Goal: Task Accomplishment & Management: Manage account settings

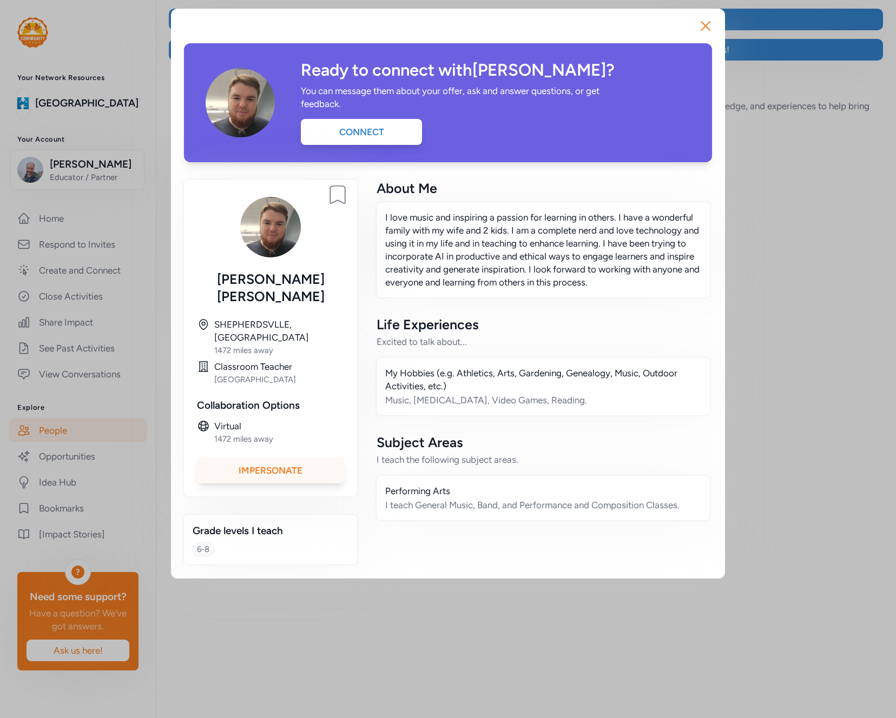
click at [303, 457] on div "Impersonate" at bounding box center [270, 470] width 147 height 26
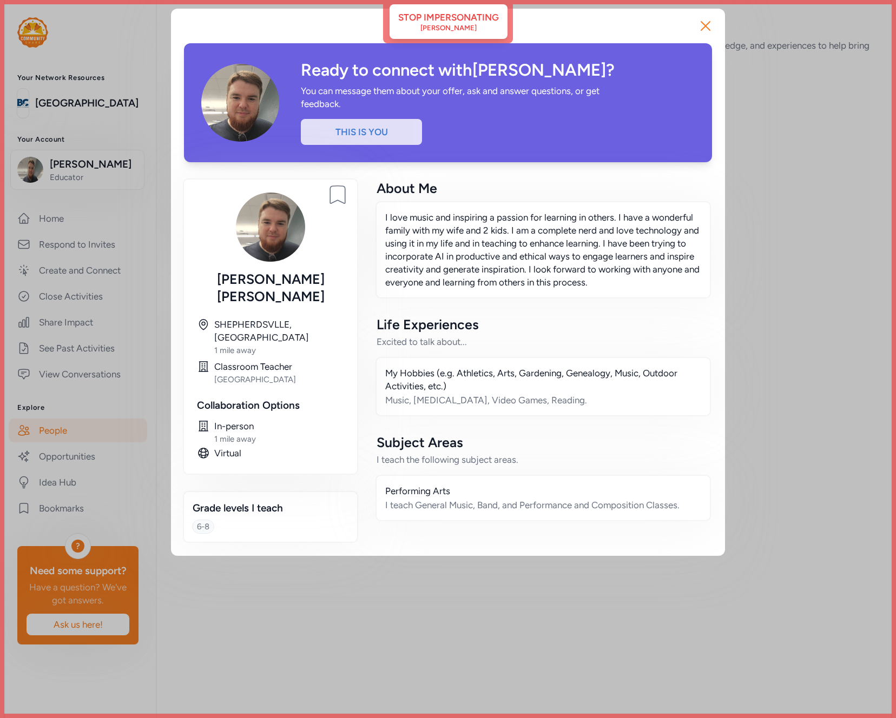
click at [95, 288] on div "Close Ready to connect with Shawn ? You can message them about your offer, ask …" at bounding box center [448, 282] width 896 height 565
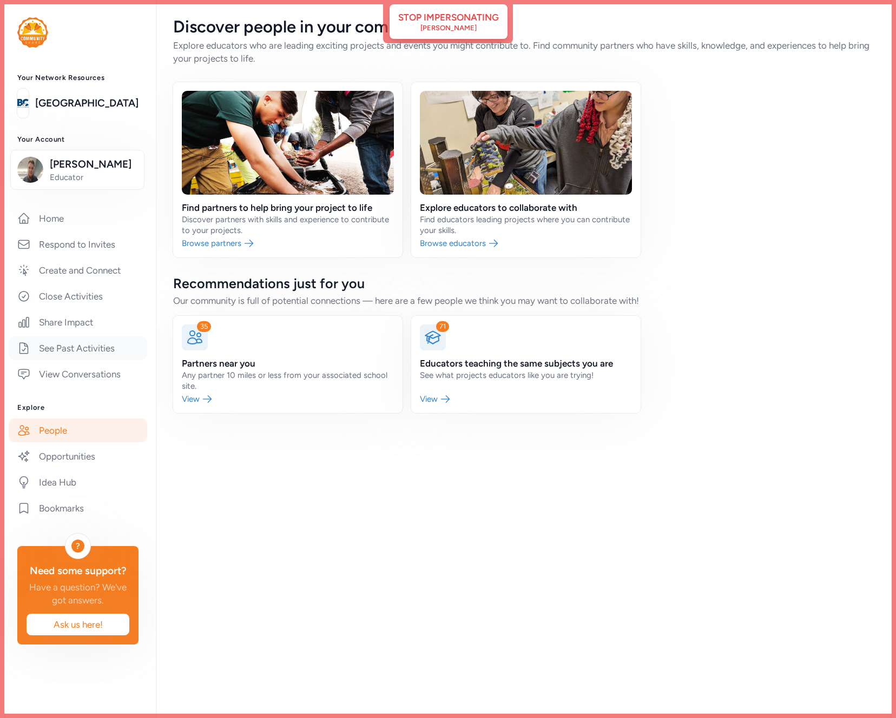
click at [89, 346] on link "See Past Activities" at bounding box center [78, 348] width 138 height 24
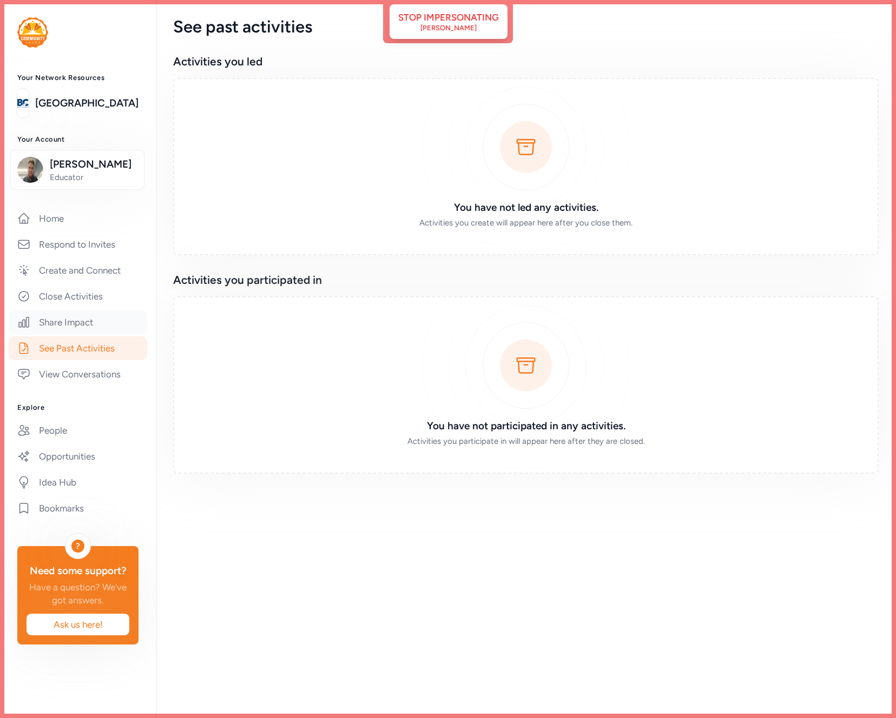
click at [100, 319] on link "Share Impact" at bounding box center [78, 322] width 138 height 24
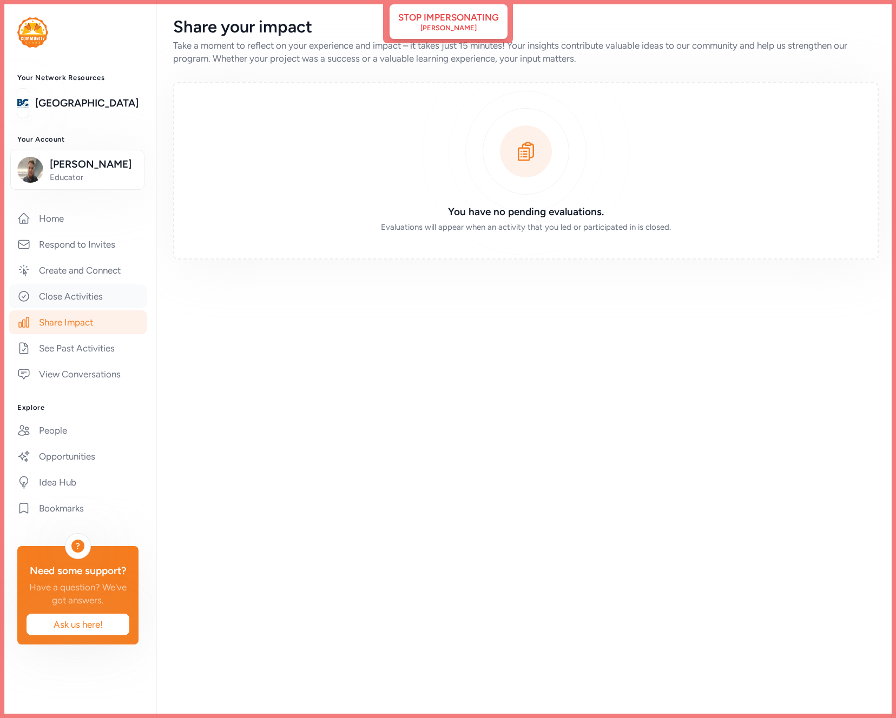
click at [110, 291] on link "Close Activities" at bounding box center [78, 296] width 138 height 24
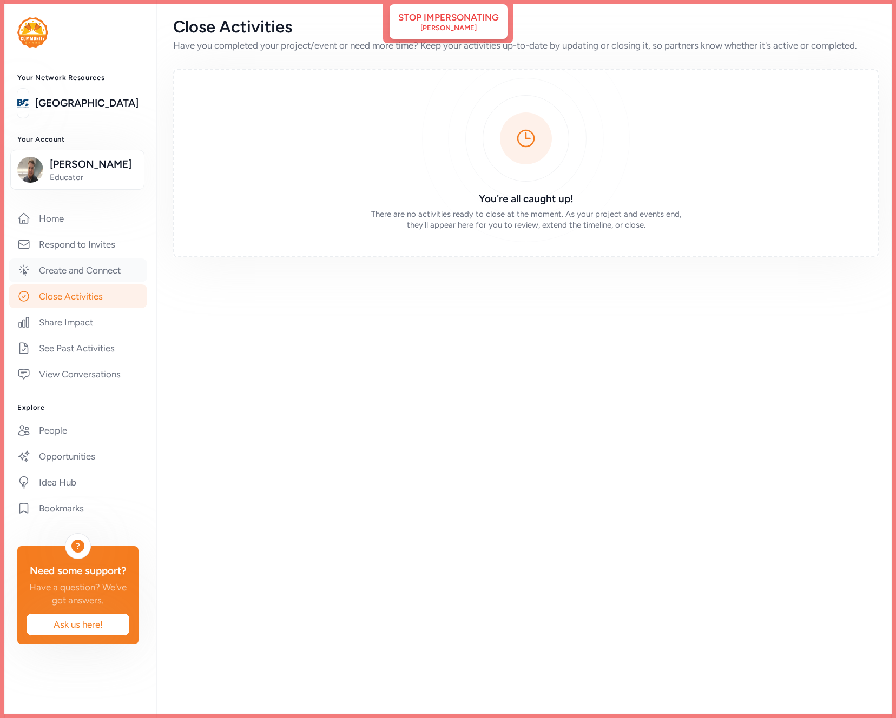
click at [113, 267] on link "Create and Connect" at bounding box center [78, 270] width 138 height 24
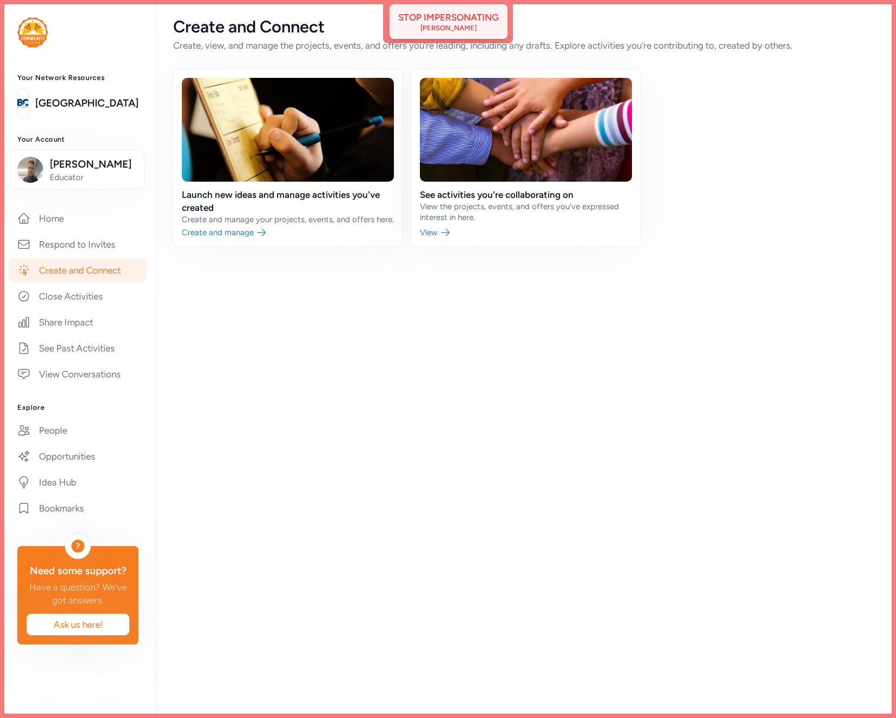
click at [442, 16] on div "Stop impersonating" at bounding box center [448, 17] width 101 height 13
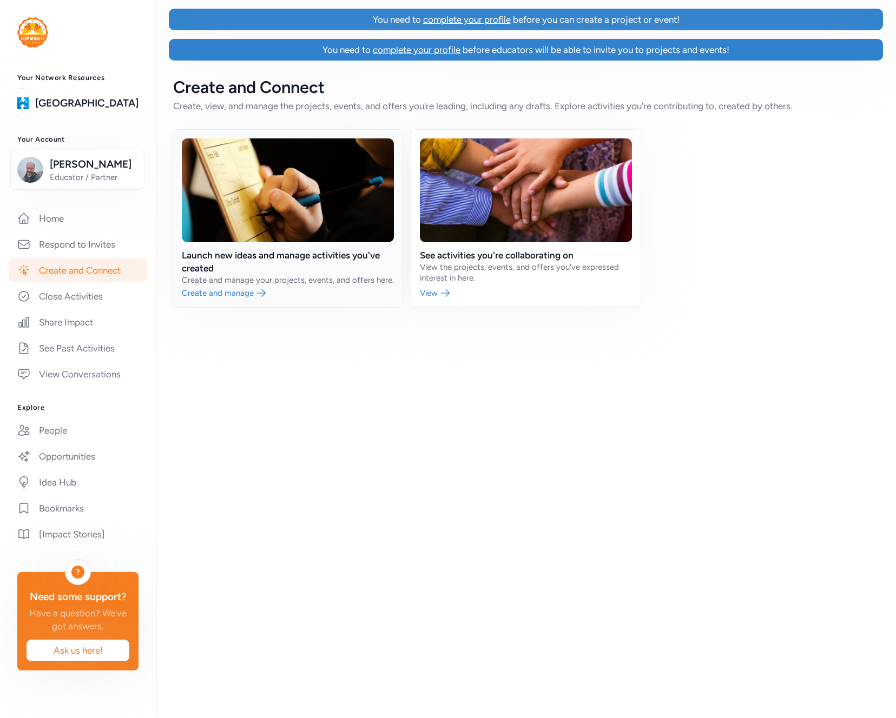
click at [287, 188] on link at bounding box center [287, 218] width 229 height 177
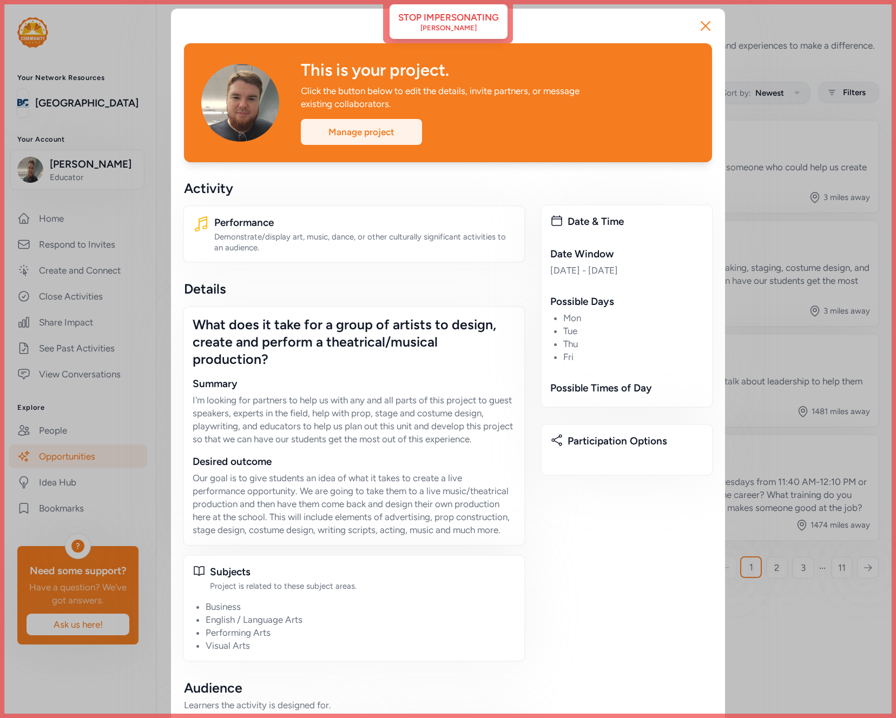
click at [353, 130] on div "Manage project" at bounding box center [361, 132] width 121 height 26
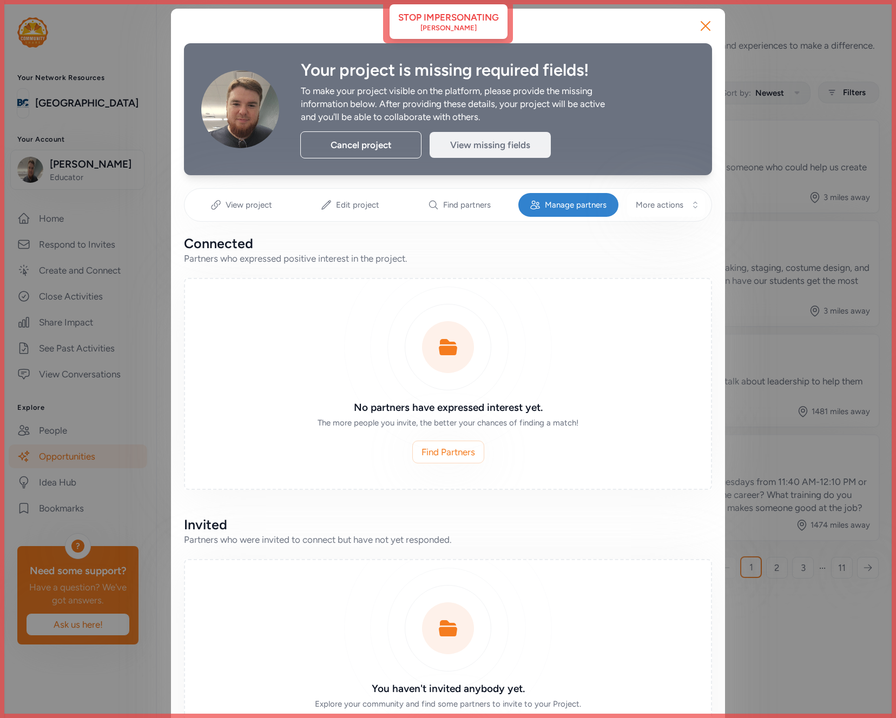
click at [490, 137] on div "View missing fields" at bounding box center [489, 145] width 121 height 26
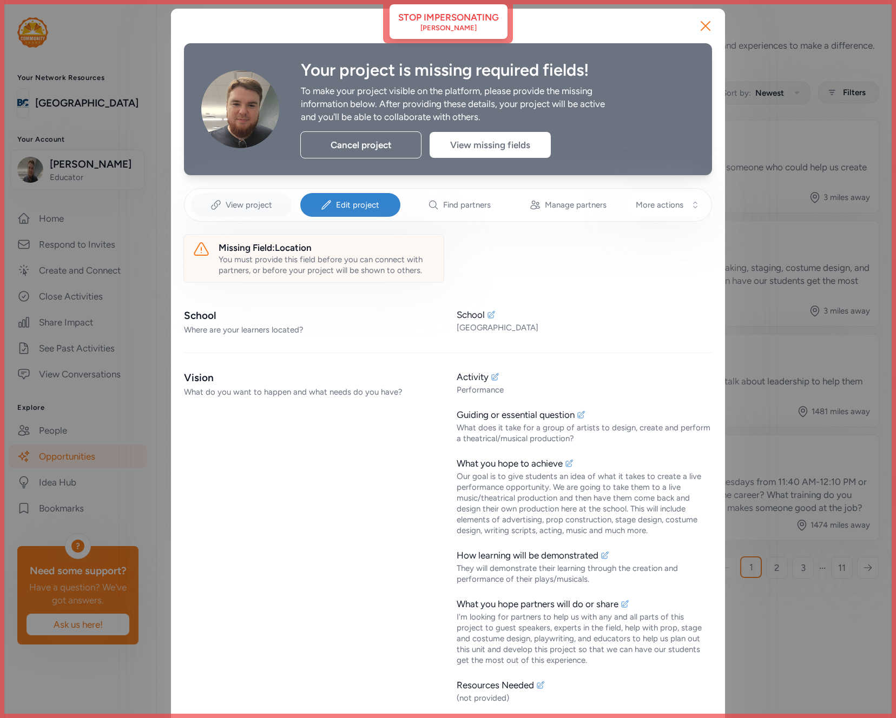
click at [257, 212] on div "View project" at bounding box center [241, 205] width 101 height 24
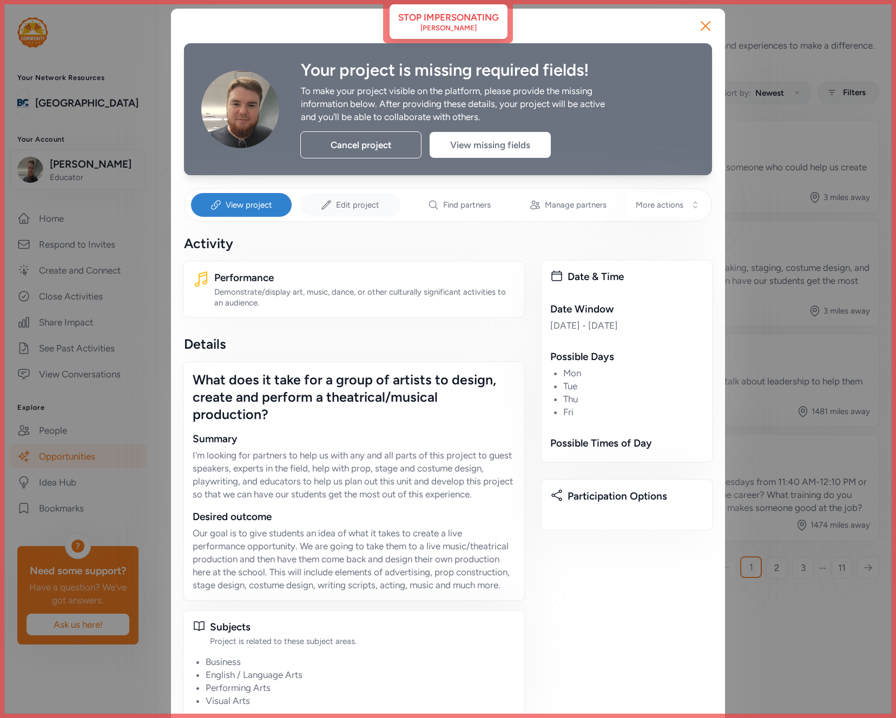
click at [353, 202] on span "Edit project" at bounding box center [357, 205] width 43 height 11
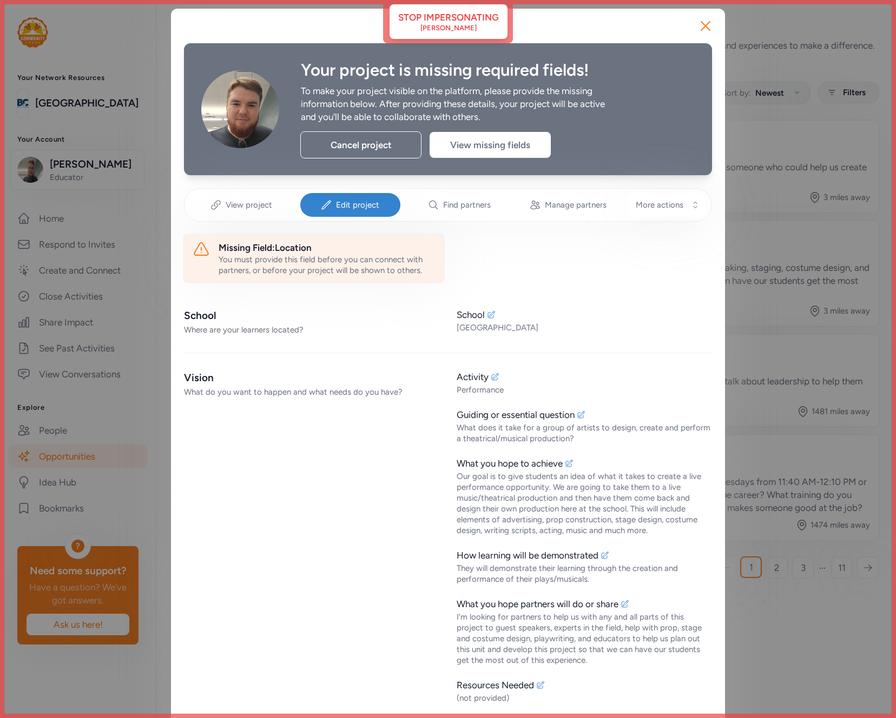
click at [350, 257] on div "You must provide this field before you can connect with partners, or before you…" at bounding box center [326, 265] width 216 height 22
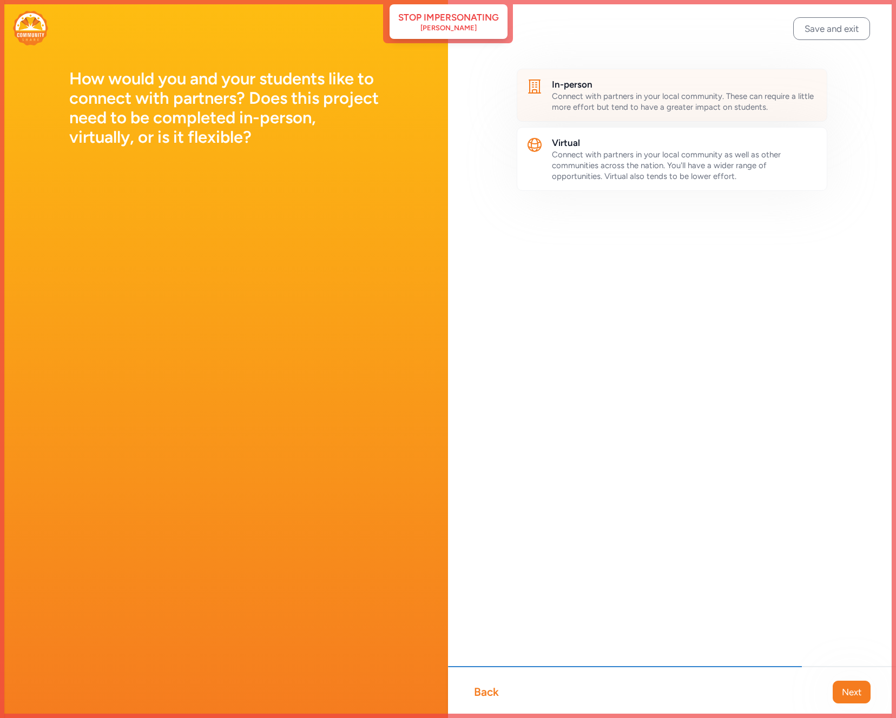
click at [622, 87] on h2 "In-person" at bounding box center [685, 84] width 266 height 13
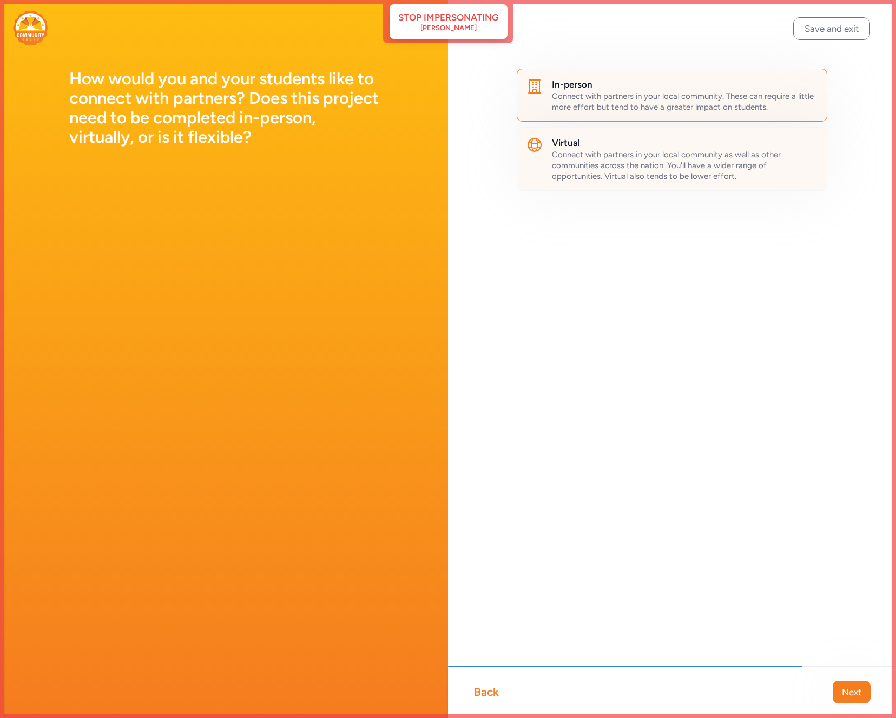
click at [622, 160] on span "Connect with partners in your local community as well as other communities acro…" at bounding box center [666, 165] width 229 height 31
click at [839, 28] on button "Save and exit" at bounding box center [831, 28] width 77 height 23
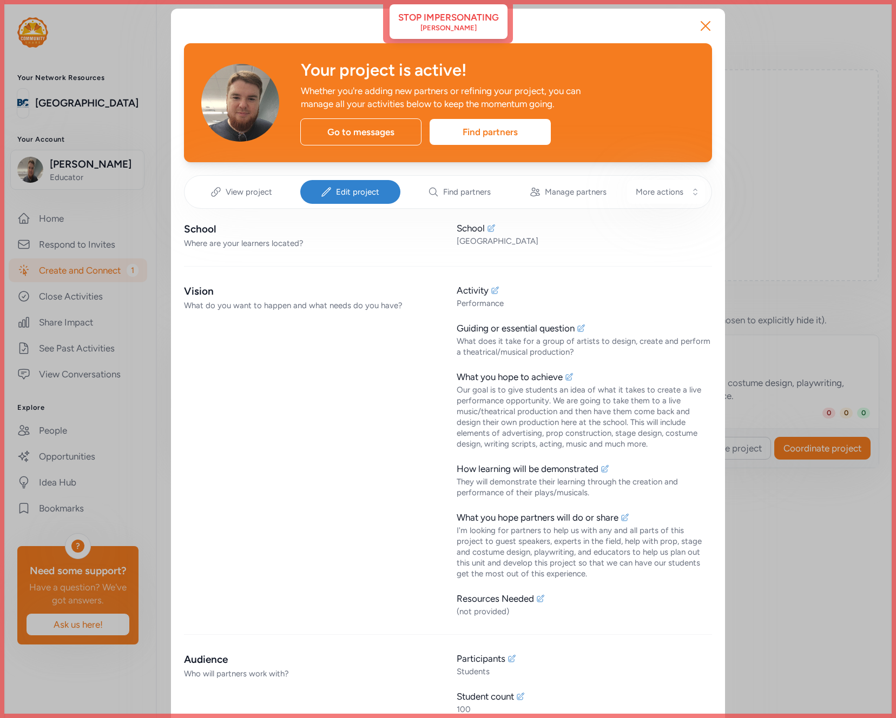
click at [777, 210] on div "Close Your project is active! Whether you're adding new partners or refining yo…" at bounding box center [448, 646] width 896 height 1292
